Goal: Contribute content

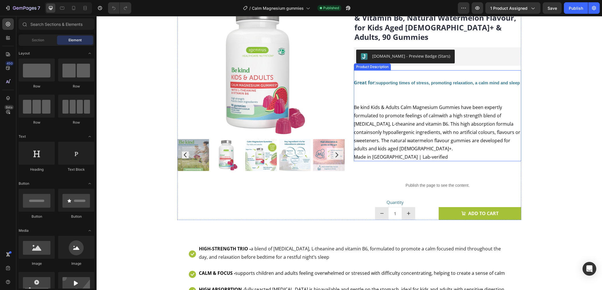
scroll to position [66, 0]
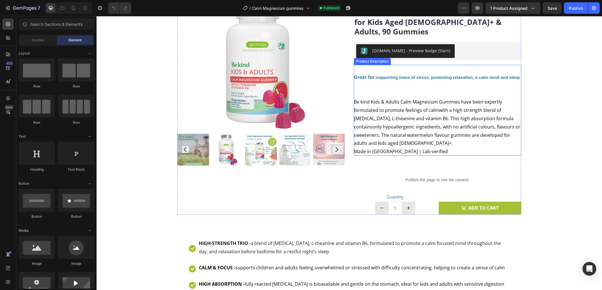
click at [417, 133] on div "Great for: supporting times of stress, promoting relaxation, a calm mind and sl…" at bounding box center [437, 110] width 167 height 91
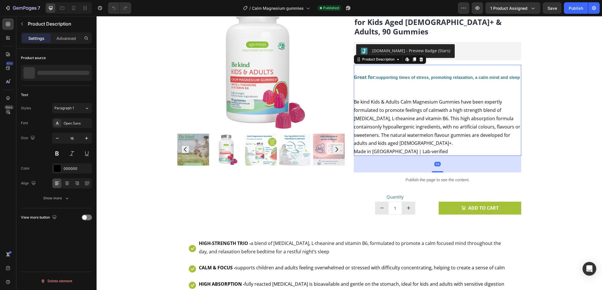
click at [414, 134] on div "Great for: supporting times of stress, promoting relaxation, a calm mind and sl…" at bounding box center [437, 110] width 167 height 91
click at [410, 132] on div "Great for: supporting times of stress, promoting relaxation, a calm mind and sl…" at bounding box center [437, 110] width 167 height 91
click at [407, 134] on div "Great for: supporting times of stress, promoting relaxation, a calm mind and sl…" at bounding box center [437, 110] width 167 height 91
click at [371, 148] on span "Made in [GEOGRAPHIC_DATA] | Lab-verified" at bounding box center [401, 151] width 94 height 6
click at [404, 131] on span "only hypoallergenic ingredients, with no artificial colours, flavours or sweete…" at bounding box center [437, 134] width 166 height 23
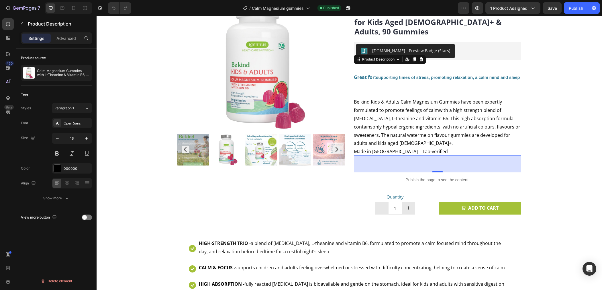
drag, startPoint x: 410, startPoint y: 134, endPoint x: 390, endPoint y: 137, distance: 19.5
click at [410, 134] on div "Great for: supporting times of stress, promoting relaxation, a calm mind and sl…" at bounding box center [437, 110] width 167 height 91
click at [361, 148] on span "Made in [GEOGRAPHIC_DATA] | Lab-verified" at bounding box center [401, 151] width 94 height 6
click at [356, 148] on span "Made in [GEOGRAPHIC_DATA] | Lab-verified" at bounding box center [401, 151] width 94 height 6
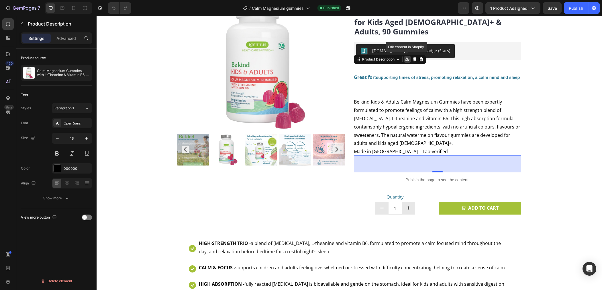
click at [354, 148] on span "Made in [GEOGRAPHIC_DATA] | Lab-verified" at bounding box center [401, 151] width 94 height 6
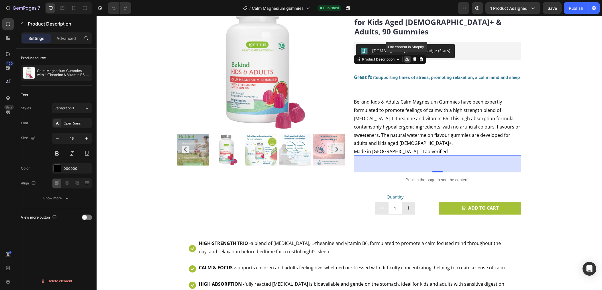
click at [354, 148] on span "Made in [GEOGRAPHIC_DATA] | Lab-verified" at bounding box center [401, 151] width 94 height 6
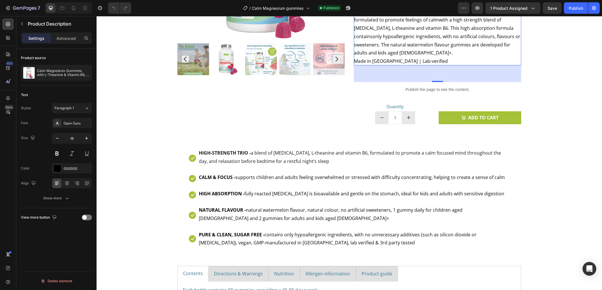
scroll to position [202, 0]
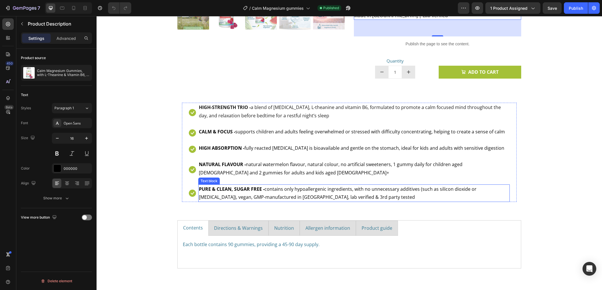
click at [274, 192] on div "Icon HIGH-STRENGTH TRIO - a blend of [MEDICAL_DATA], L-theanine and vitamin B6,…" at bounding box center [349, 149] width 344 height 123
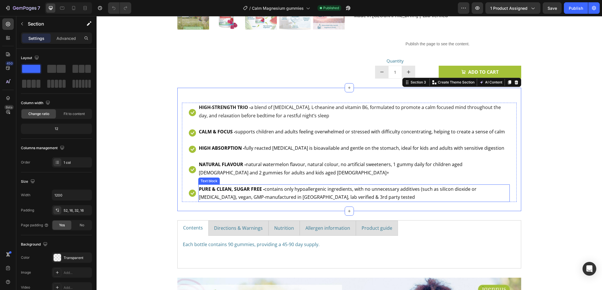
click at [283, 186] on span "PURE & CLEAN, SUGAR FREE - contains only hypoallergenic ingredients, with no un…" at bounding box center [338, 193] width 278 height 15
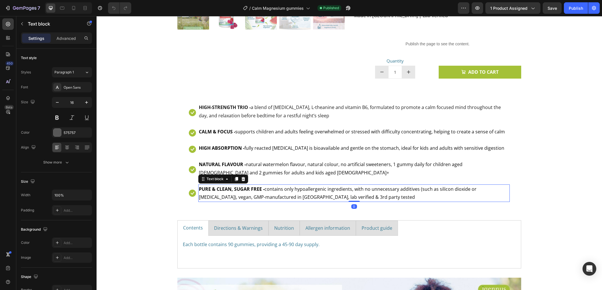
click at [287, 187] on span "PURE & CLEAN, SUGAR FREE - contains only hypoallergenic ingredients, with no un…" at bounding box center [338, 193] width 278 height 15
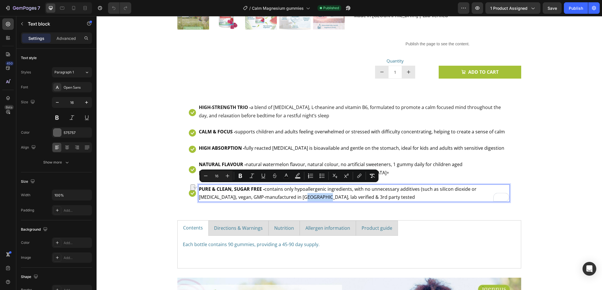
drag, startPoint x: 287, startPoint y: 187, endPoint x: 280, endPoint y: 188, distance: 6.9
click at [280, 188] on span "PURE & CLEAN, SUGAR FREE - contains only hypoallergenic ingredients, with no un…" at bounding box center [338, 193] width 278 height 15
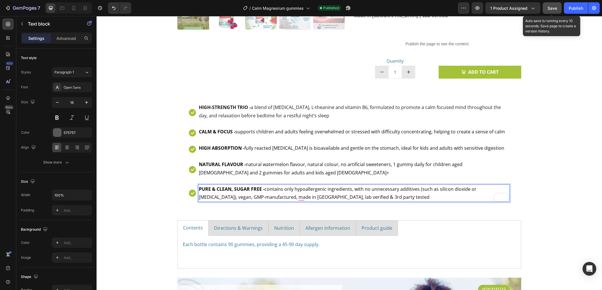
click at [557, 11] on button "Save" at bounding box center [551, 7] width 19 height 11
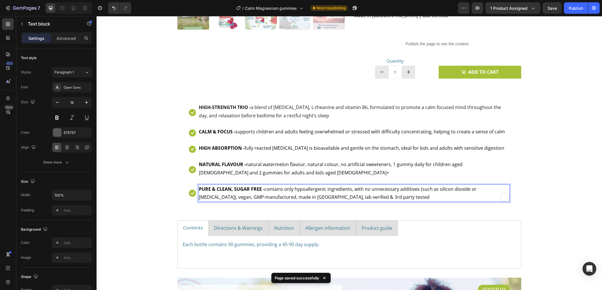
click at [280, 188] on span "PURE & CLEAN, SUGAR FREE - contains only hypoallergenic ingredients, with no un…" at bounding box center [338, 193] width 278 height 15
click at [306, 187] on span "PURE & CLEAN, SUGAR FREE - contains only hypoallergenic ingredients, with no un…" at bounding box center [338, 193] width 278 height 15
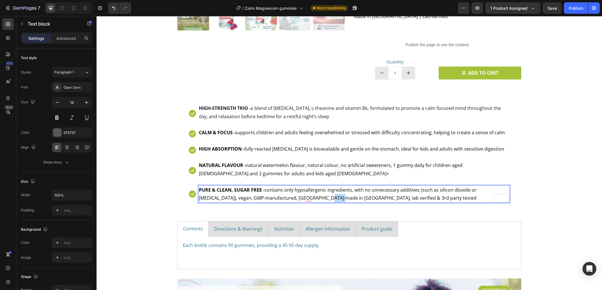
drag, startPoint x: 306, startPoint y: 187, endPoint x: 303, endPoint y: 187, distance: 2.9
click at [303, 187] on span "PURE & CLEAN, SUGAR FREE - contains only hypoallergenic ingredients, with no un…" at bounding box center [338, 193] width 278 height 15
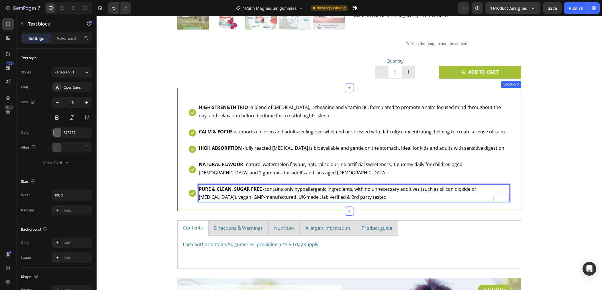
scroll to position [198, 0]
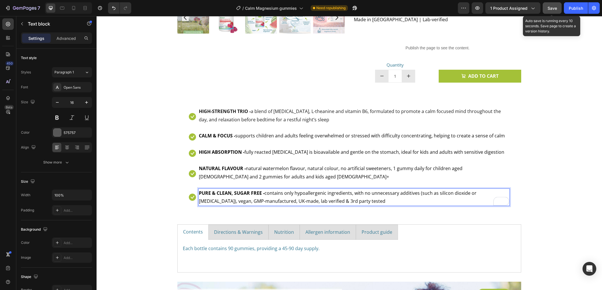
click at [551, 9] on span "Save" at bounding box center [551, 8] width 9 height 5
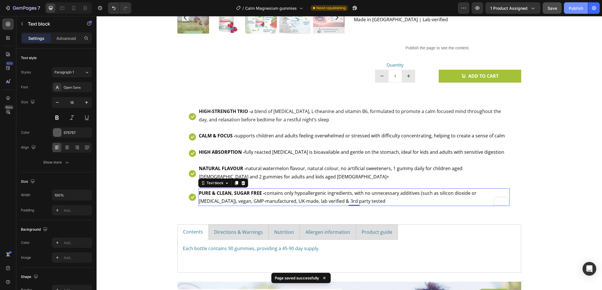
click at [574, 9] on div "Publish" at bounding box center [575, 8] width 14 height 6
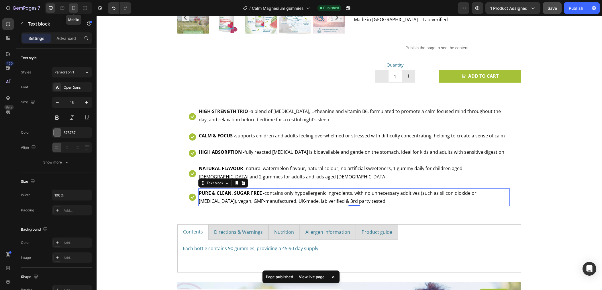
click at [75, 10] on icon at bounding box center [74, 8] width 6 height 6
type input "14"
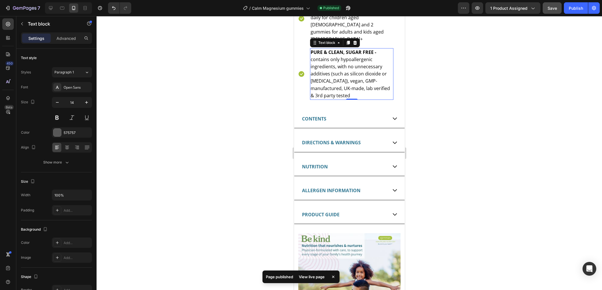
scroll to position [550, 0]
click at [27, 9] on icon "button" at bounding box center [24, 8] width 23 height 5
